Goal: Entertainment & Leisure: Consume media (video, audio)

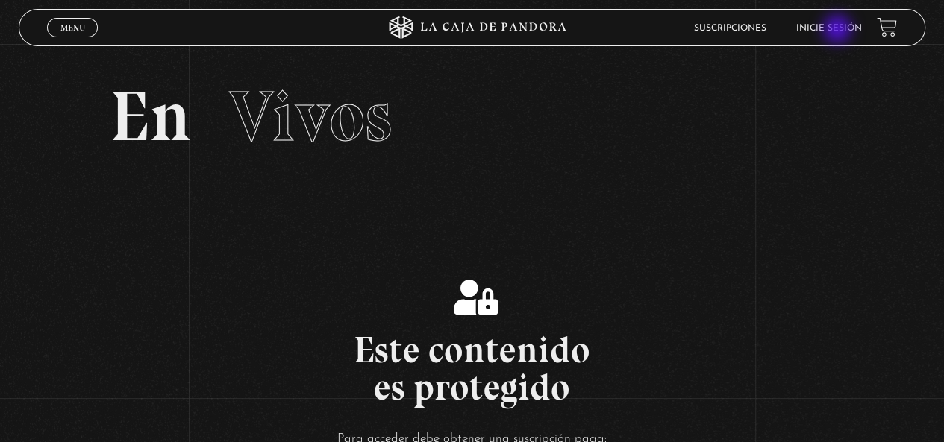
click at [838, 31] on link "Inicie sesión" at bounding box center [829, 28] width 66 height 9
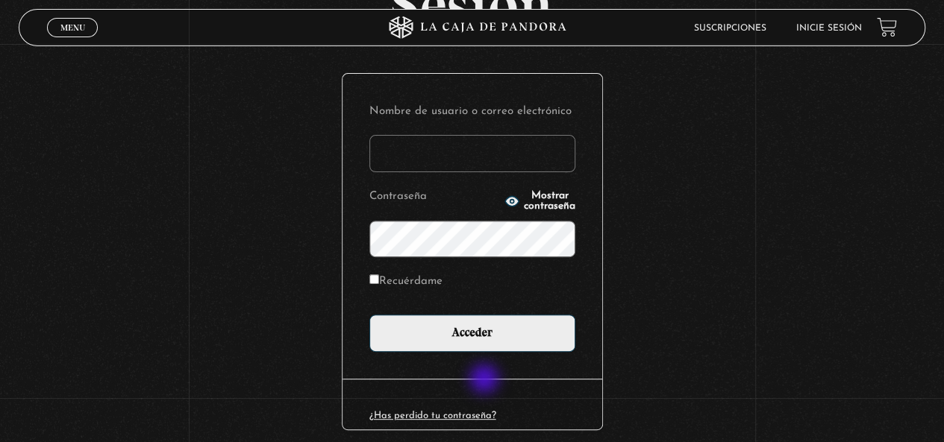
scroll to position [149, 0]
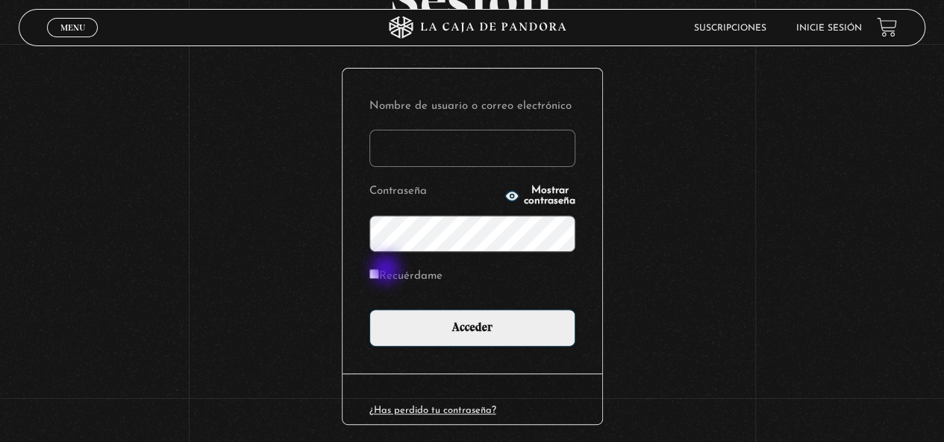
type input "nilsrchgmb@gmail.com"
click at [387, 271] on label "Recuérdame" at bounding box center [405, 277] width 73 height 23
click at [379, 271] on input "Recuérdame" at bounding box center [374, 274] width 10 height 10
checkbox input "true"
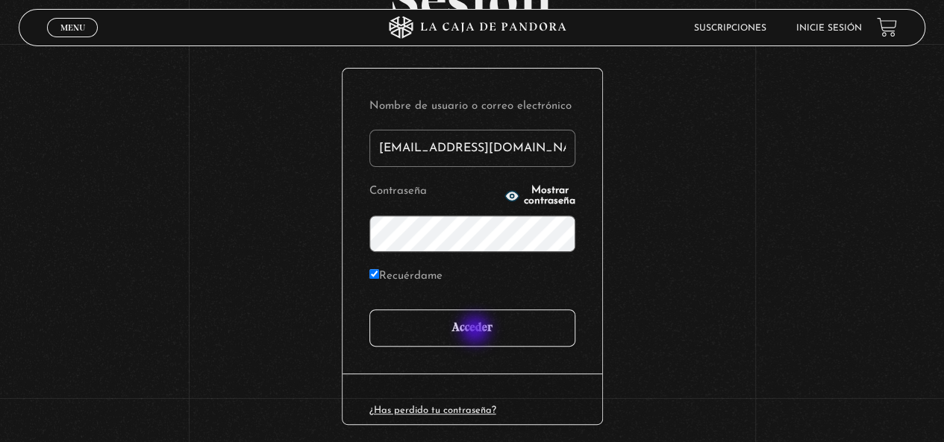
click at [483, 333] on input "Acceder" at bounding box center [472, 328] width 206 height 37
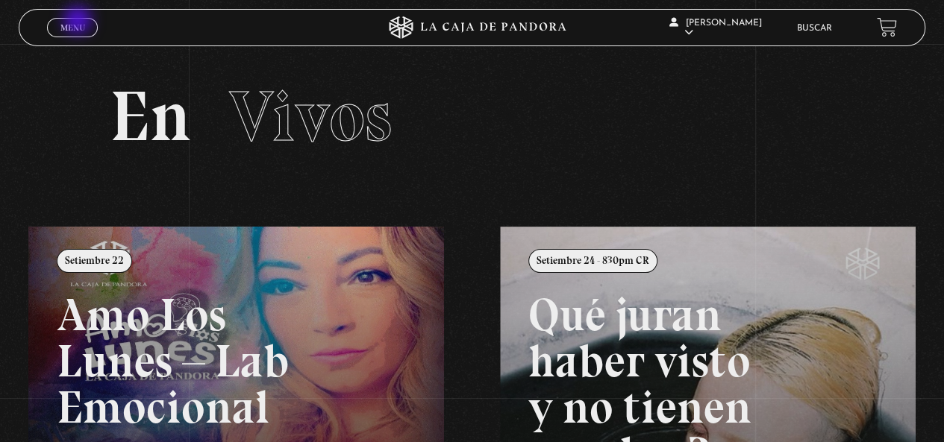
click at [79, 23] on span "Menu" at bounding box center [72, 27] width 25 height 9
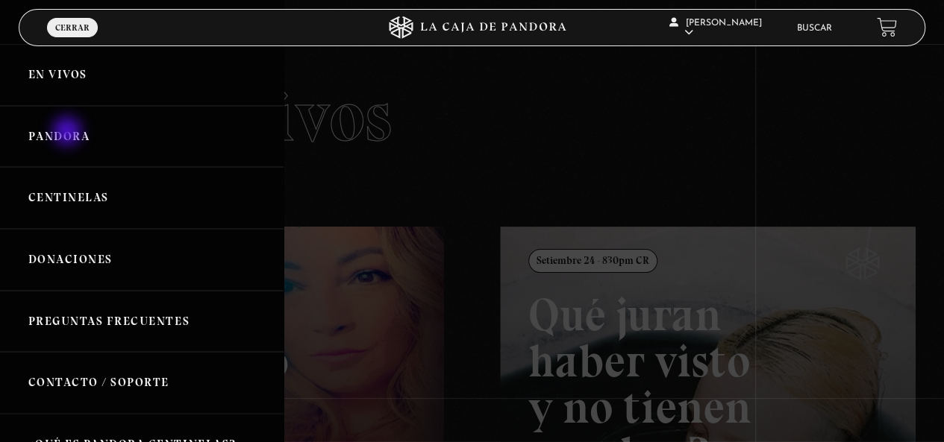
click at [69, 133] on link "Pandora" at bounding box center [141, 137] width 283 height 62
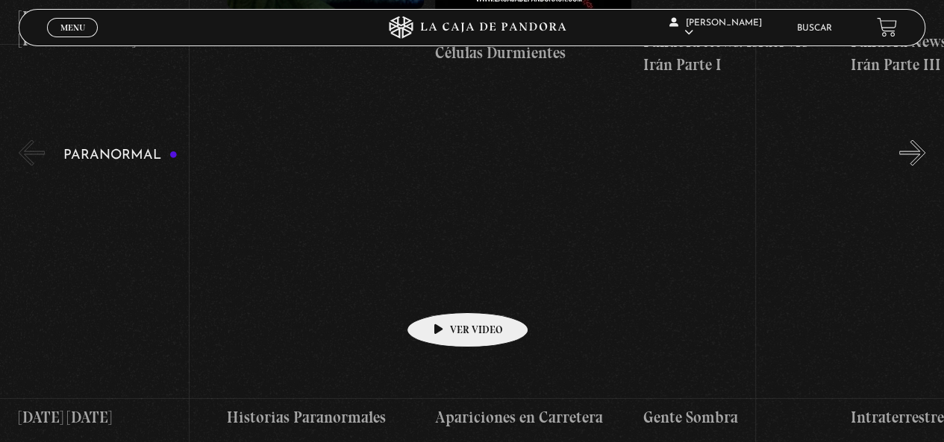
scroll to position [1268, 0]
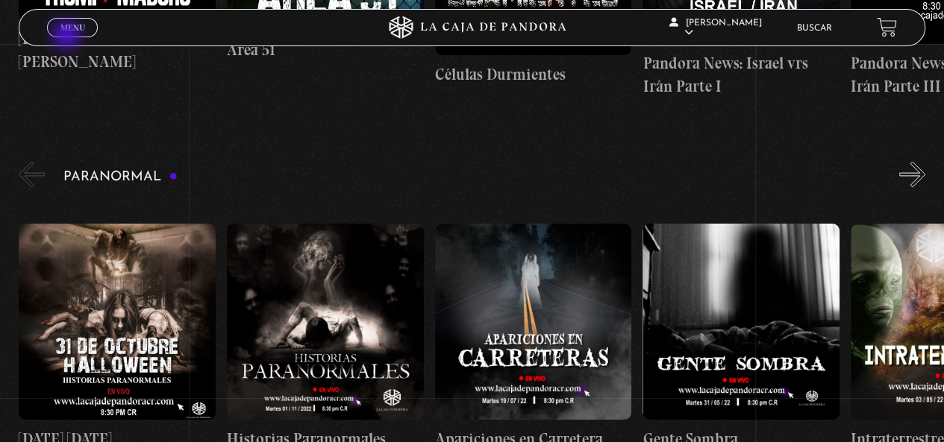
click at [64, 37] on div "Menu Cerrar" at bounding box center [188, 28] width 283 height 36
click at [68, 28] on span "Menu" at bounding box center [72, 27] width 25 height 9
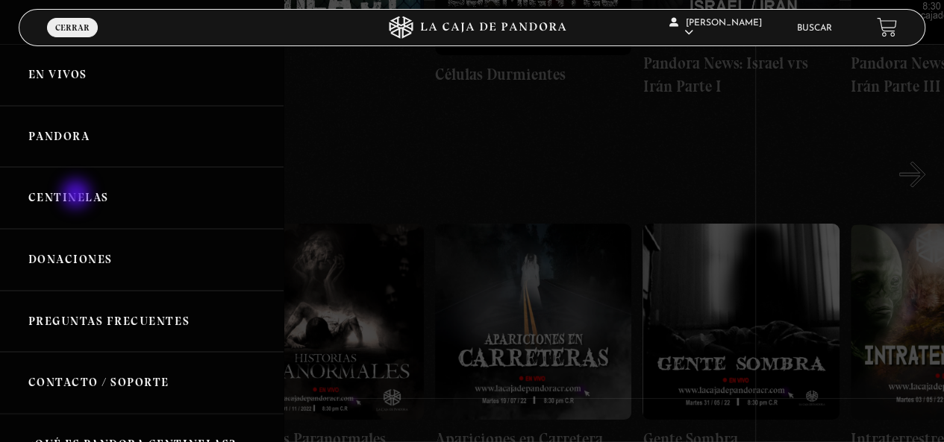
click at [78, 195] on link "Centinelas" at bounding box center [141, 198] width 283 height 62
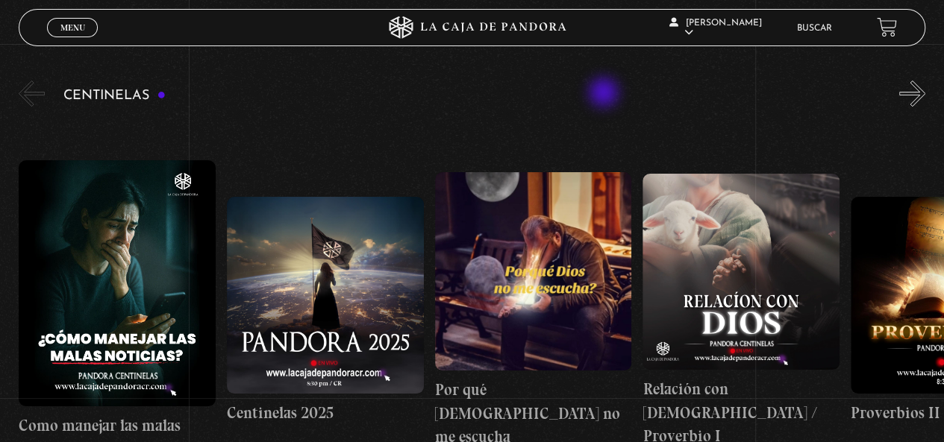
scroll to position [224, 0]
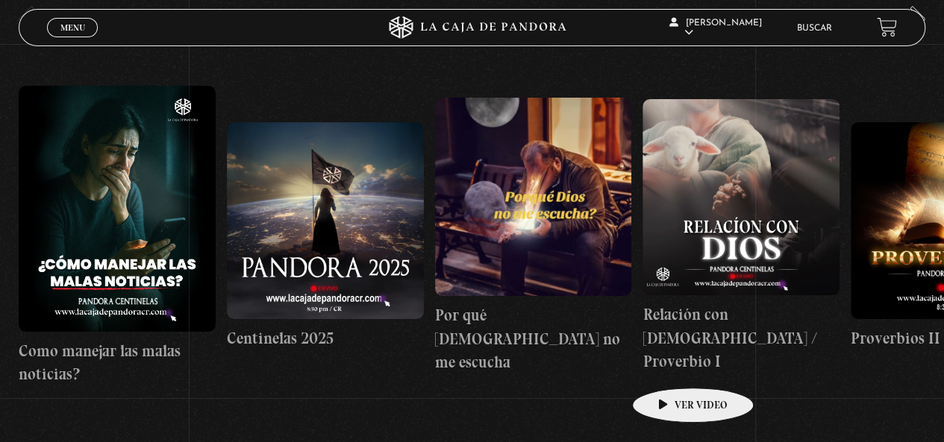
drag, startPoint x: 575, startPoint y: 330, endPoint x: 688, endPoint y: 392, distance: 128.5
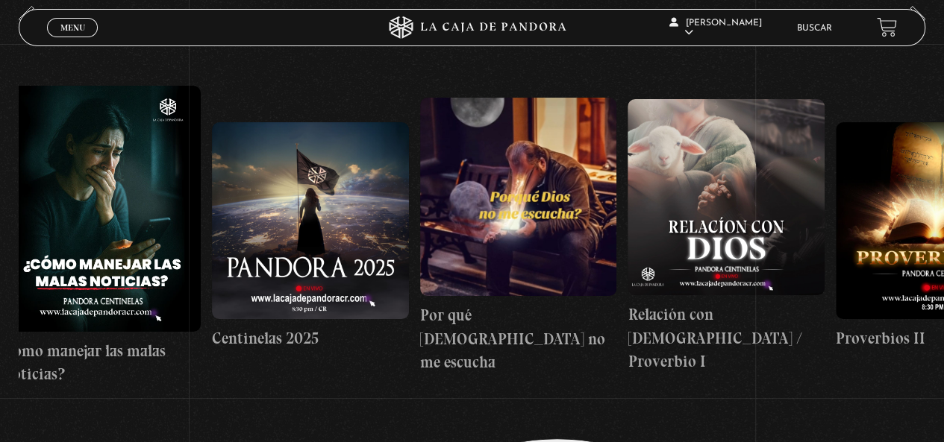
scroll to position [0, 0]
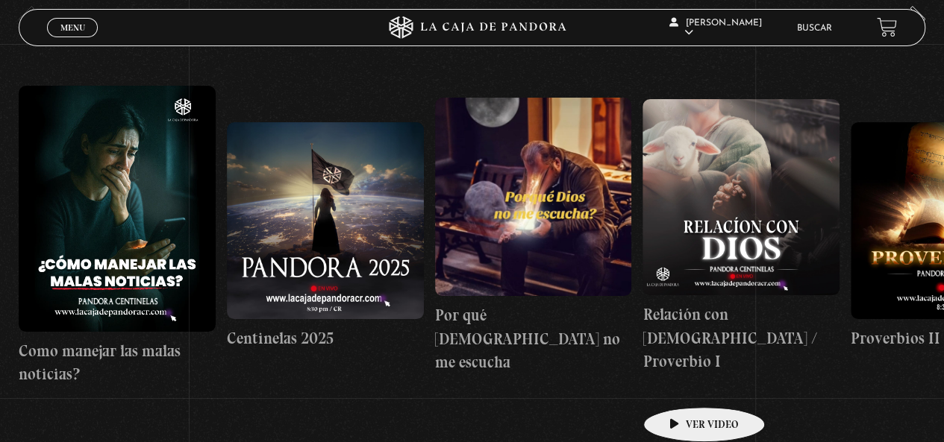
drag, startPoint x: 533, startPoint y: 416, endPoint x: 680, endPoint y: 385, distance: 150.3
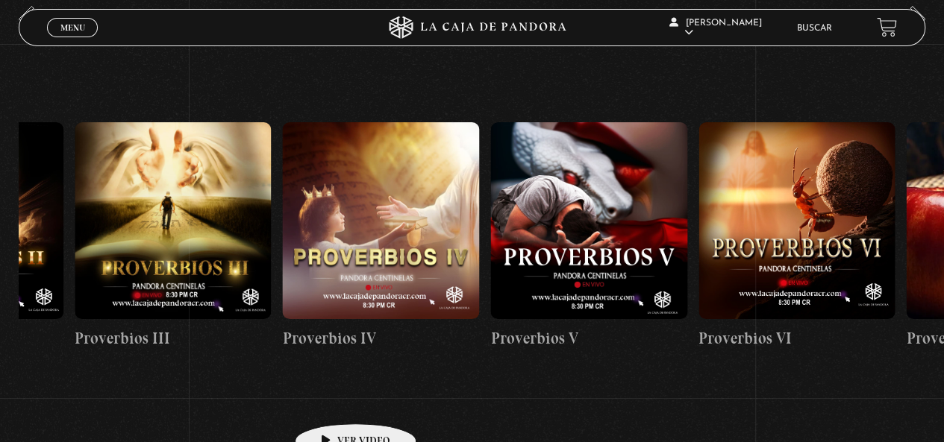
drag, startPoint x: 382, startPoint y: 410, endPoint x: 436, endPoint y: 390, distance: 57.1
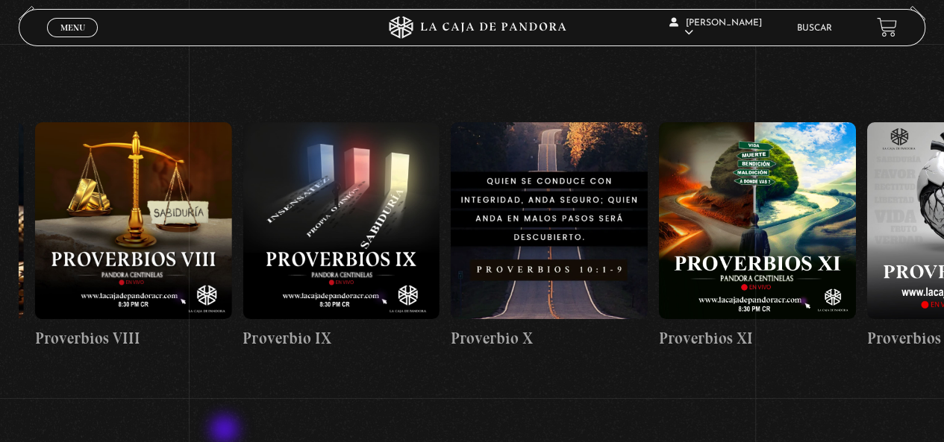
drag, startPoint x: 467, startPoint y: 386, endPoint x: 225, endPoint y: 431, distance: 245.9
click at [225, 431] on section "Centinelas" at bounding box center [472, 253] width 944 height 501
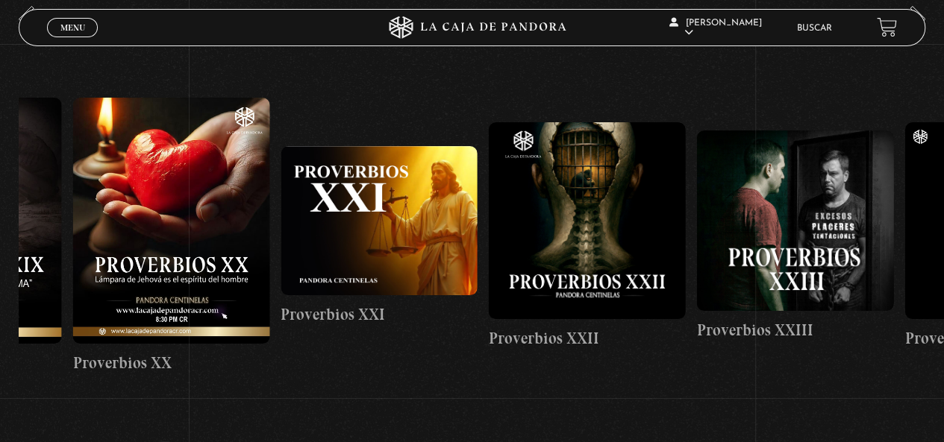
drag, startPoint x: 609, startPoint y: 377, endPoint x: 336, endPoint y: 375, distance: 273.0
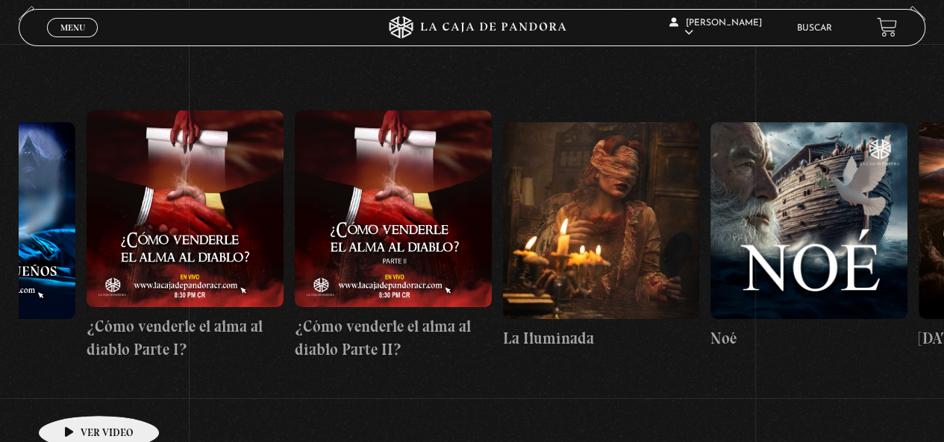
drag, startPoint x: 828, startPoint y: 381, endPoint x: 71, endPoint y: 393, distance: 757.2
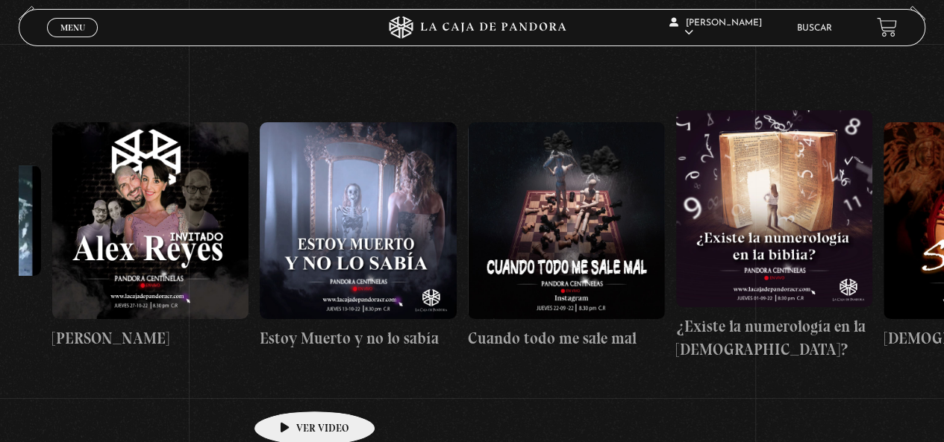
scroll to position [0, 12063]
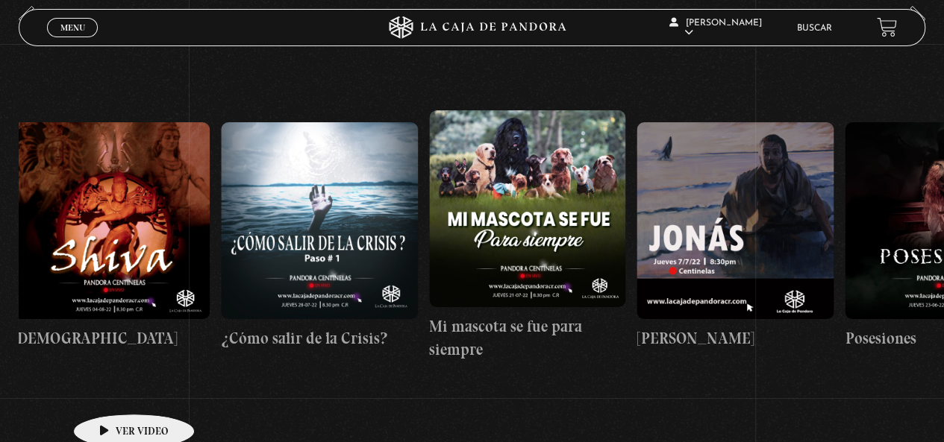
drag, startPoint x: 871, startPoint y: 351, endPoint x: 110, endPoint y: 392, distance: 762.7
click at [110, 392] on div "Como manejar las malas noticias? Centinelas 2025 Por qué [DEMOGRAPHIC_DATA] no …" at bounding box center [116, 236] width 24320 height 386
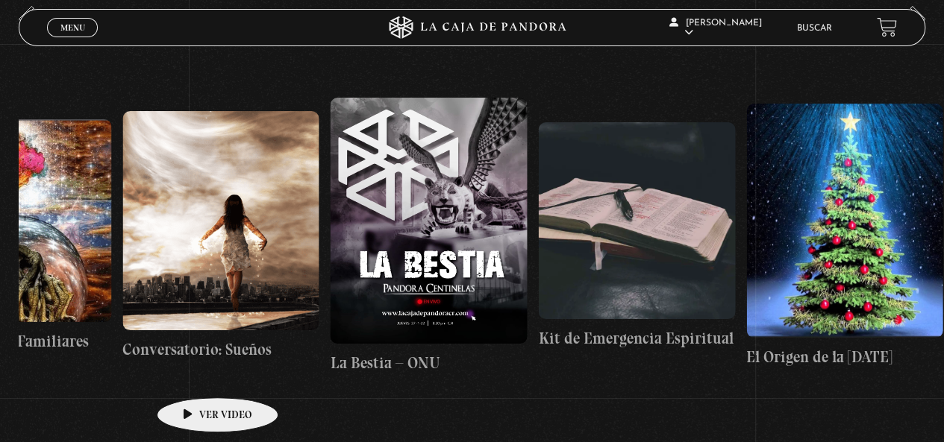
drag, startPoint x: 837, startPoint y: 335, endPoint x: 153, endPoint y: 380, distance: 685.5
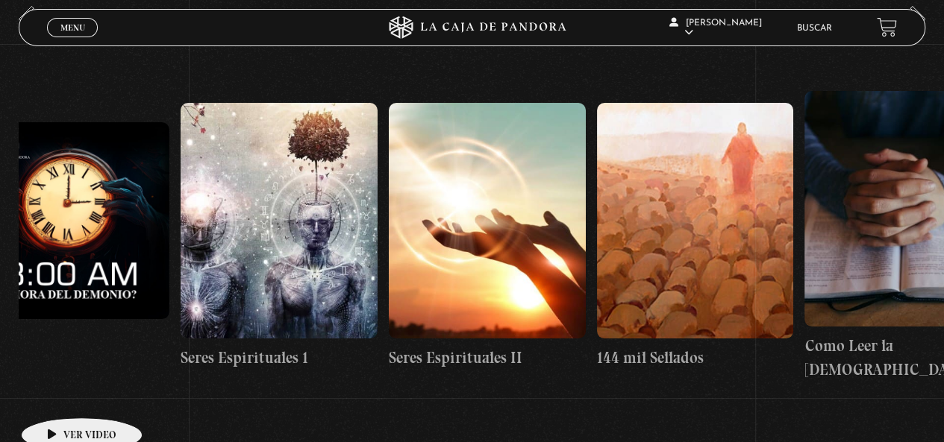
drag, startPoint x: 803, startPoint y: 360, endPoint x: 53, endPoint y: 396, distance: 750.5
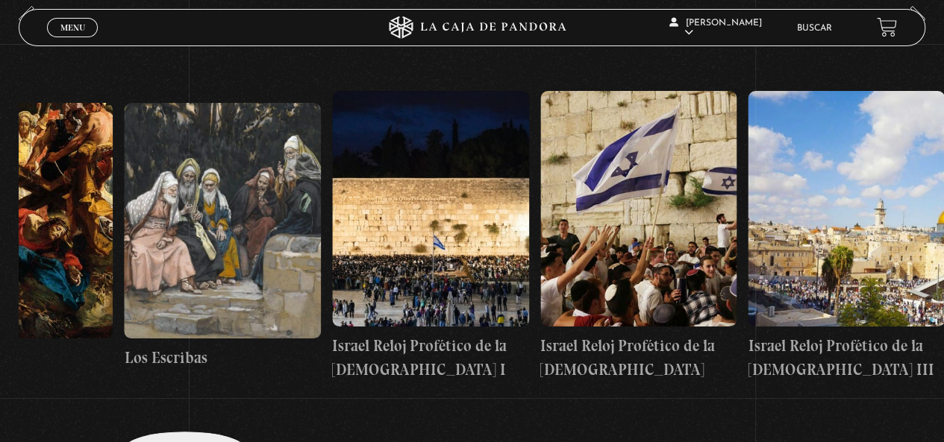
drag, startPoint x: 902, startPoint y: 378, endPoint x: 33, endPoint y: 413, distance: 869.7
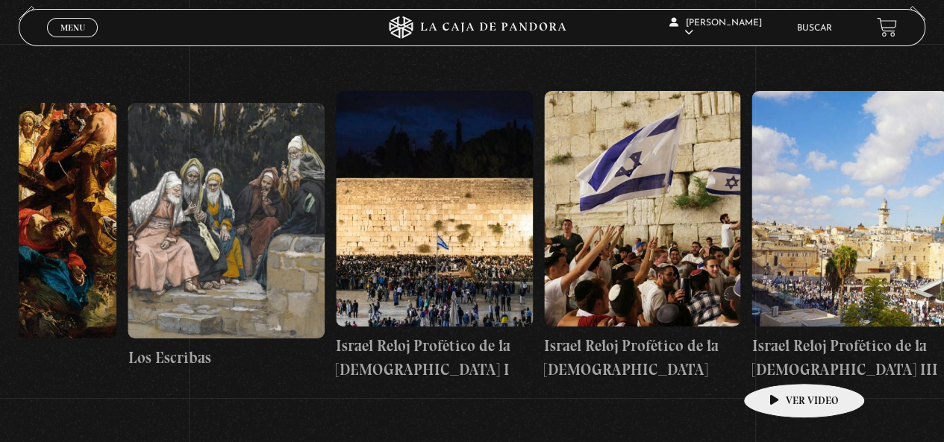
scroll to position [0, 23384]
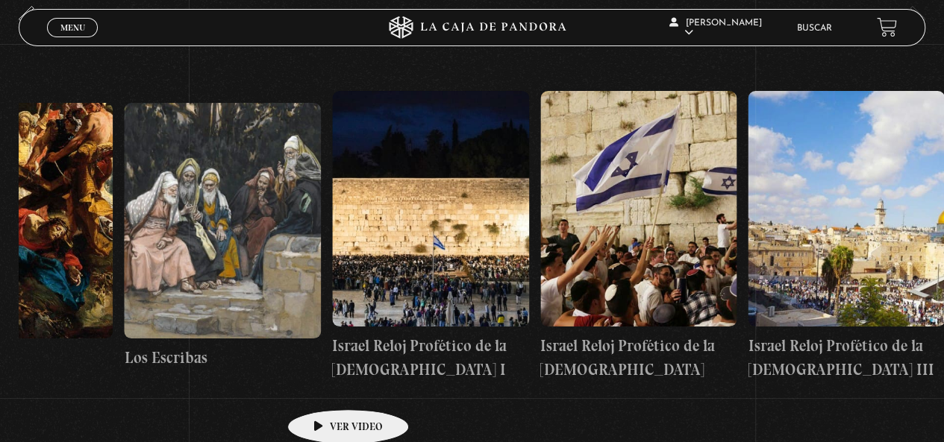
drag, startPoint x: 780, startPoint y: 361, endPoint x: 191, endPoint y: 386, distance: 589.8
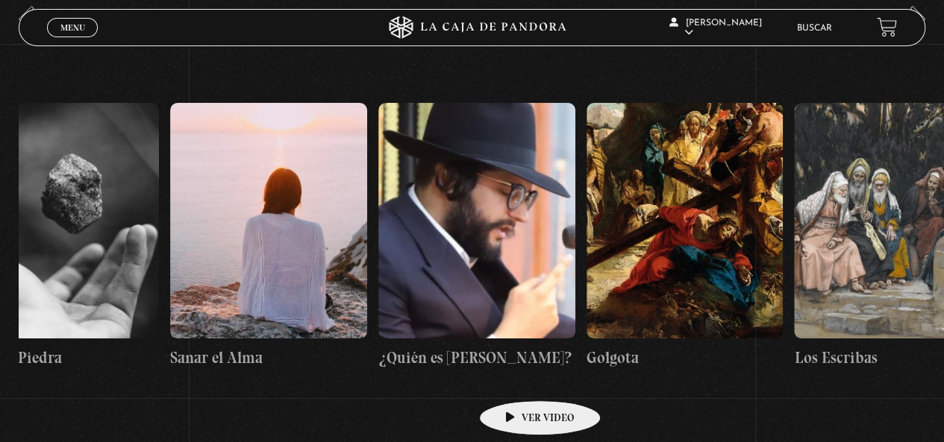
scroll to position [0, 22611]
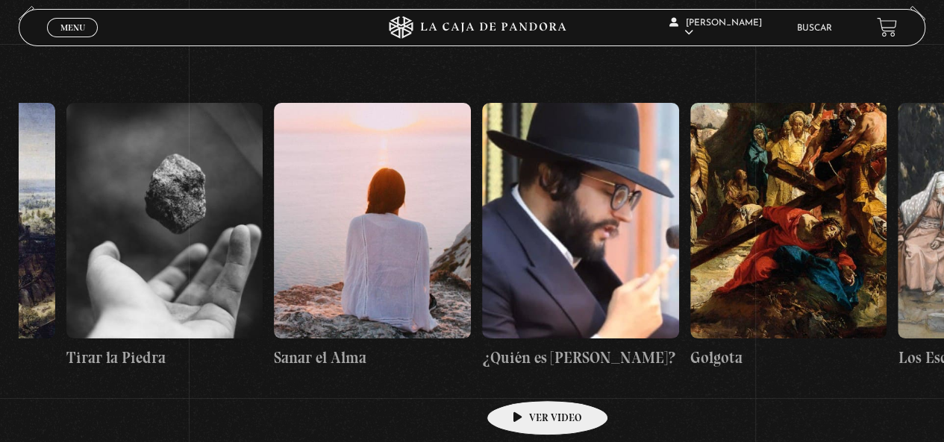
drag, startPoint x: 368, startPoint y: 380, endPoint x: 524, endPoint y: 378, distance: 155.2
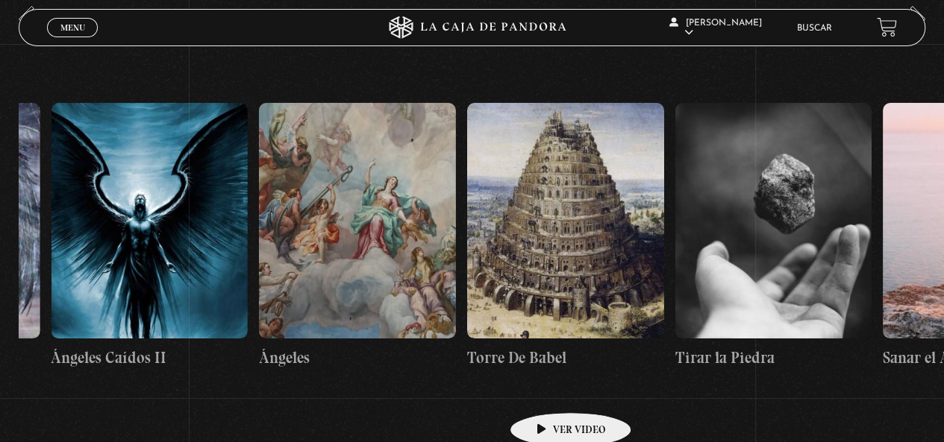
scroll to position [0, 21995]
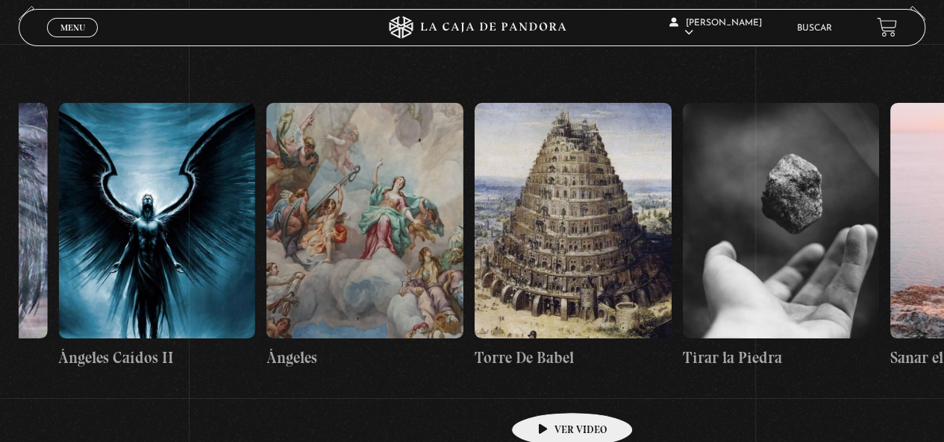
drag, startPoint x: 424, startPoint y: 383, endPoint x: 548, endPoint y: 390, distance: 124.8
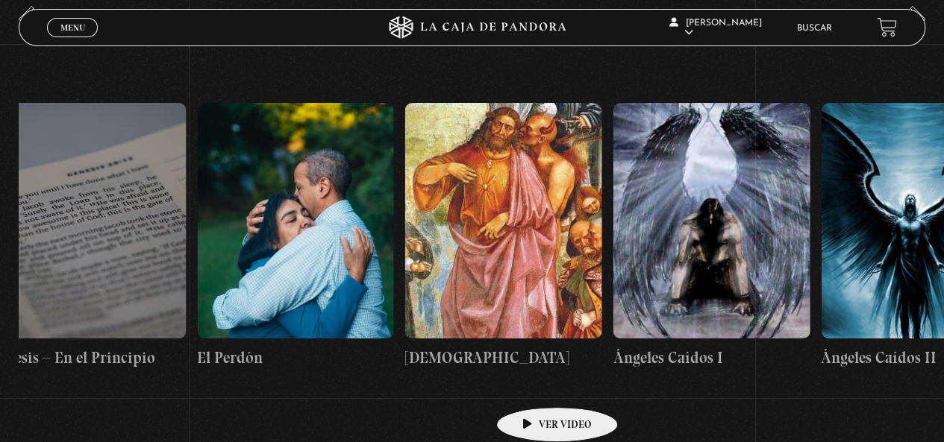
scroll to position [0, 21197]
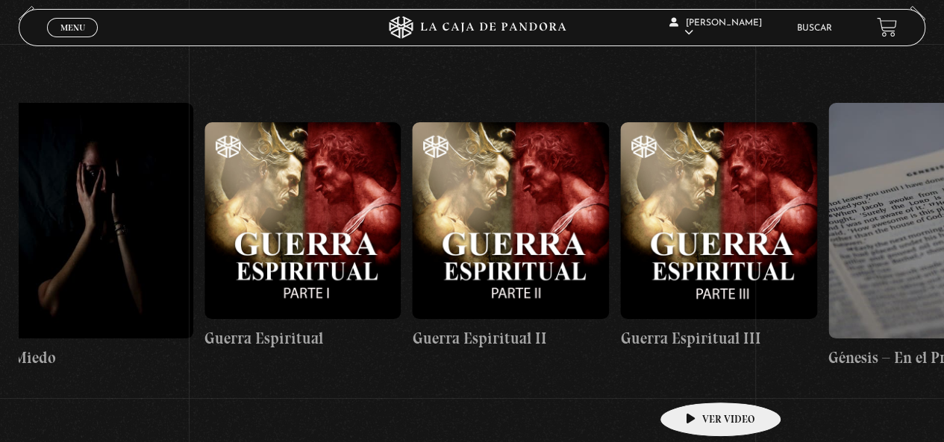
drag, startPoint x: 374, startPoint y: 383, endPoint x: 697, endPoint y: 380, distance: 323.0
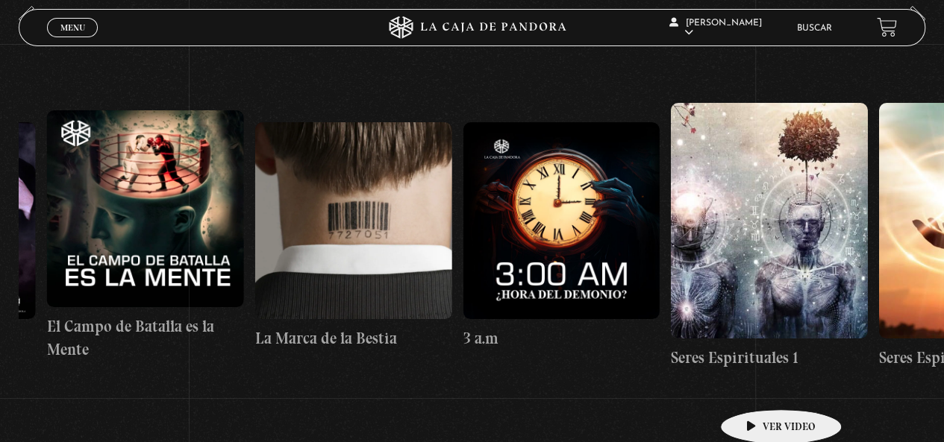
scroll to position [0, 18854]
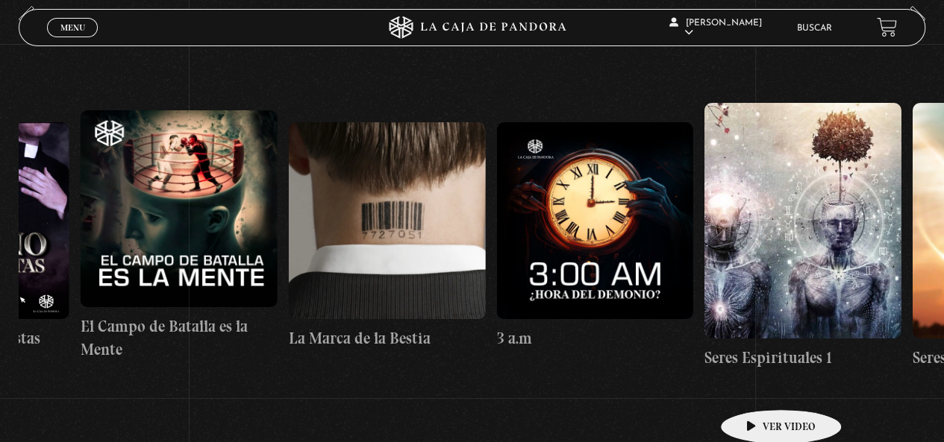
drag, startPoint x: 449, startPoint y: 375, endPoint x: 759, endPoint y: 387, distance: 310.5
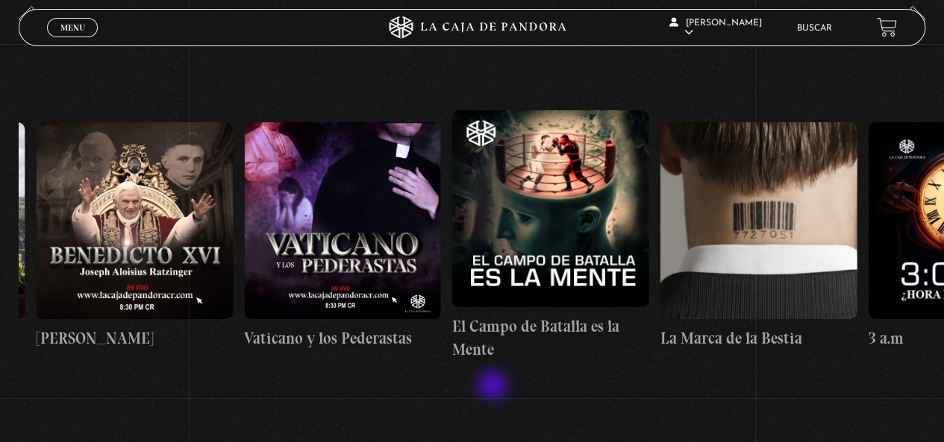
scroll to position [0, 18424]
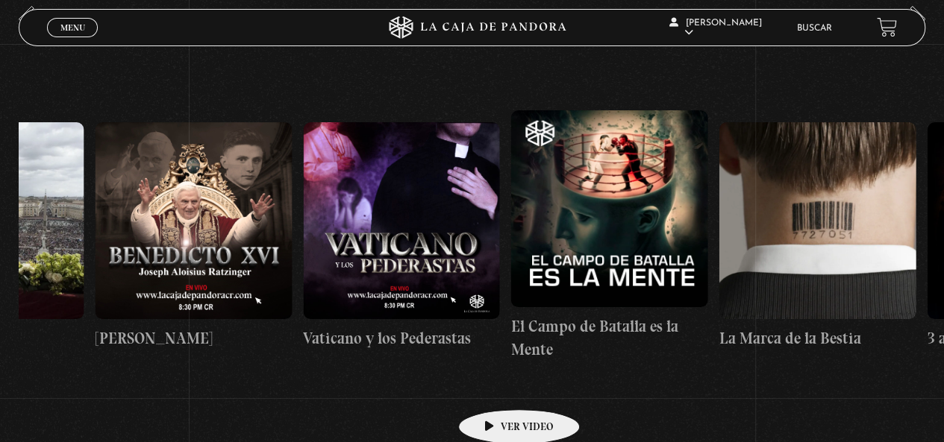
drag, startPoint x: 409, startPoint y: 393, endPoint x: 495, endPoint y: 387, distance: 86.7
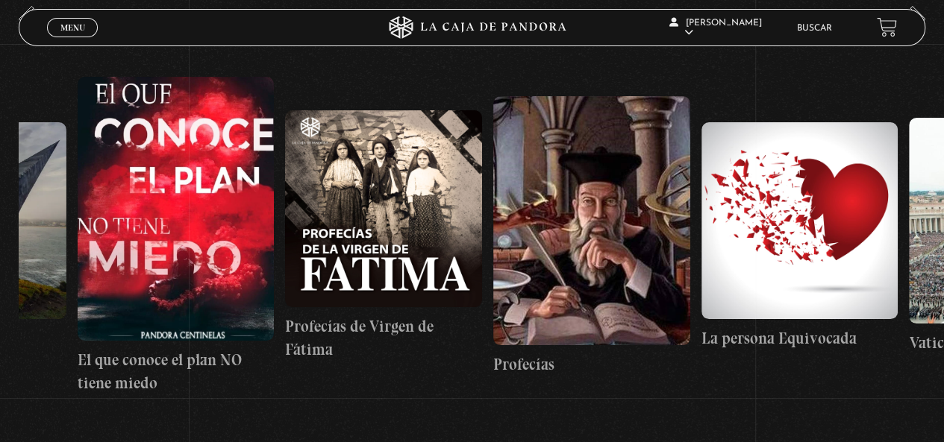
scroll to position [0, 16704]
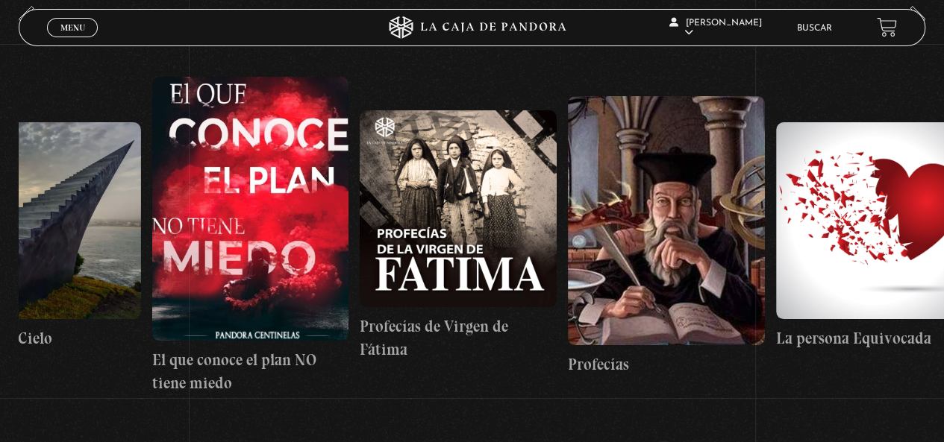
drag, startPoint x: 294, startPoint y: 376, endPoint x: 640, endPoint y: 419, distance: 348.8
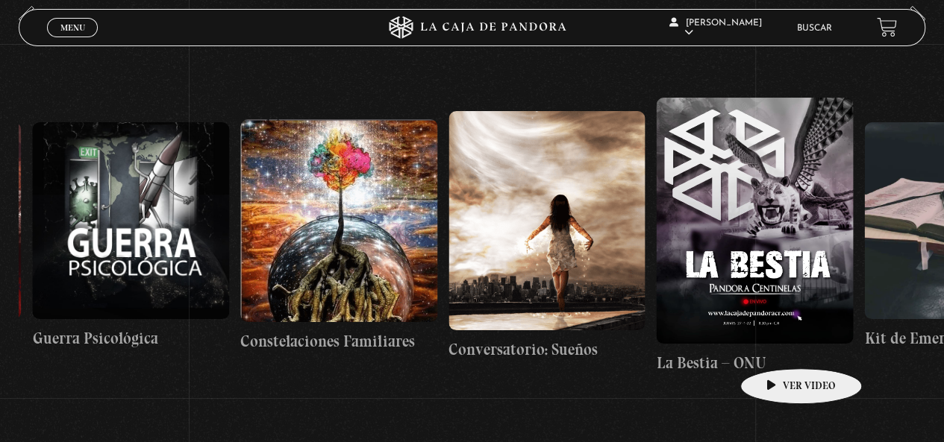
scroll to position [0, 14994]
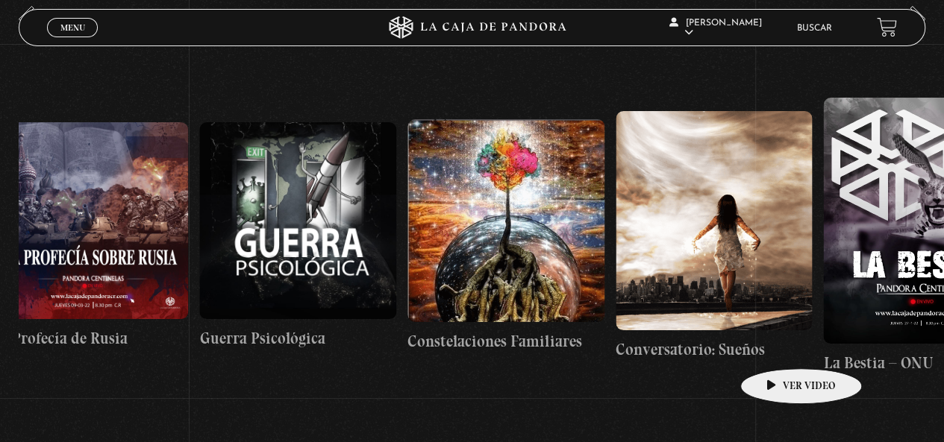
drag, startPoint x: 443, startPoint y: 360, endPoint x: 787, endPoint y: 345, distance: 344.2
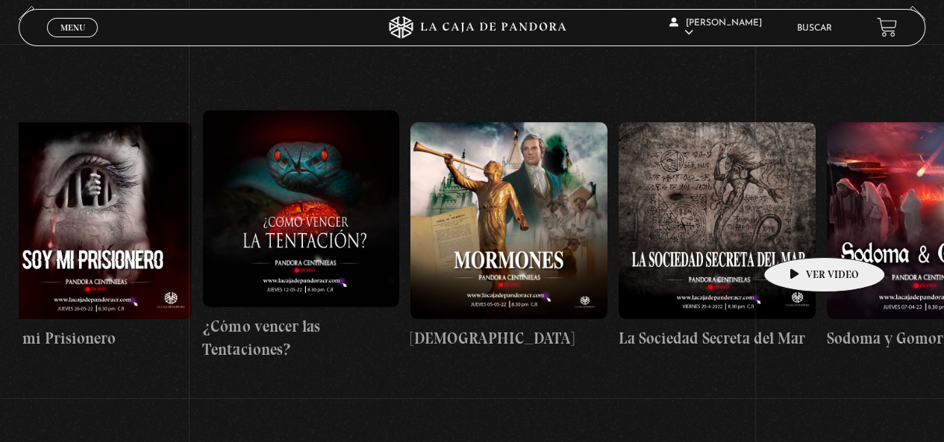
drag, startPoint x: 506, startPoint y: 223, endPoint x: 808, endPoint y: 236, distance: 302.4
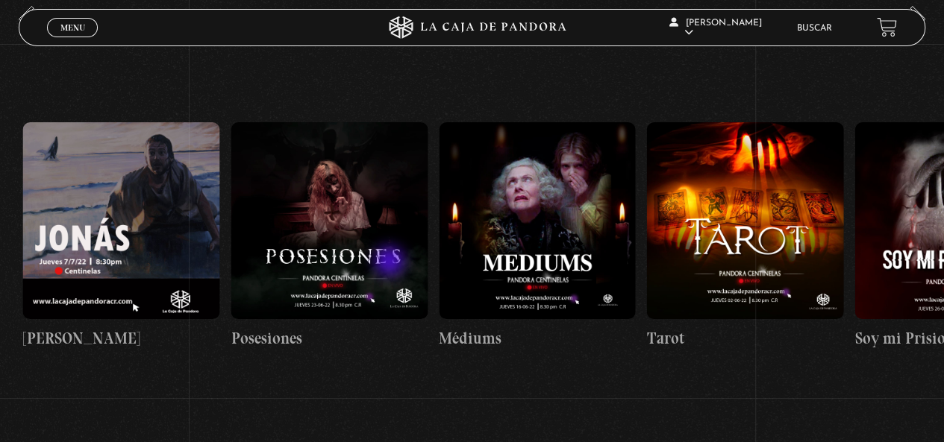
scroll to position [0, 12502]
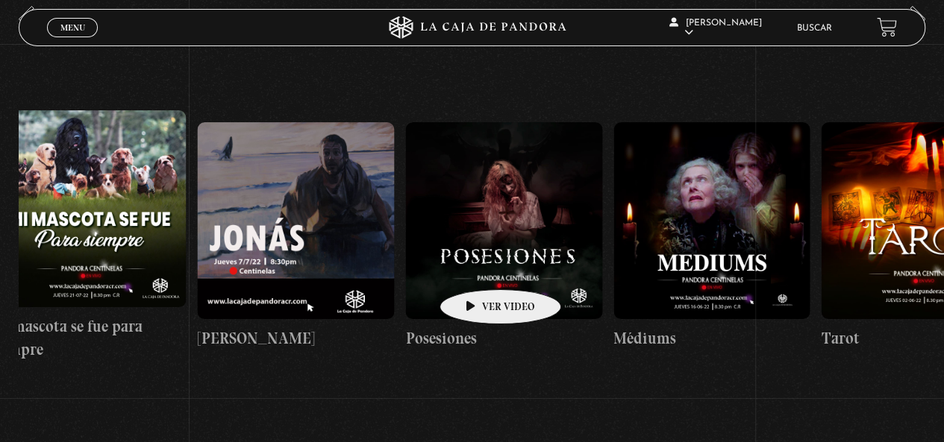
drag, startPoint x: 277, startPoint y: 262, endPoint x: 477, endPoint y: 267, distance: 200.0
